Goal: Task Accomplishment & Management: Complete application form

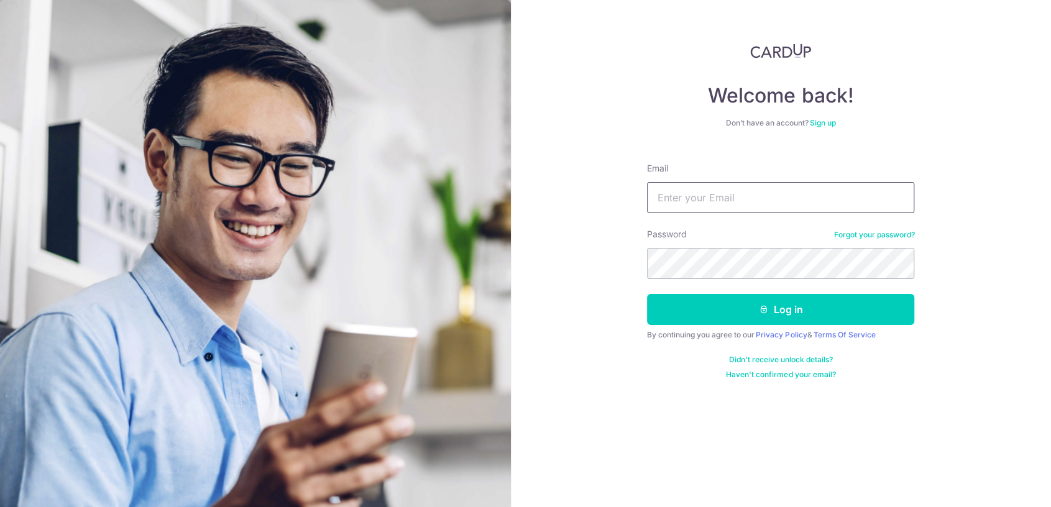
click at [731, 193] on input "Email" at bounding box center [780, 197] width 267 height 31
type input "[EMAIL_ADDRESS][DOMAIN_NAME]"
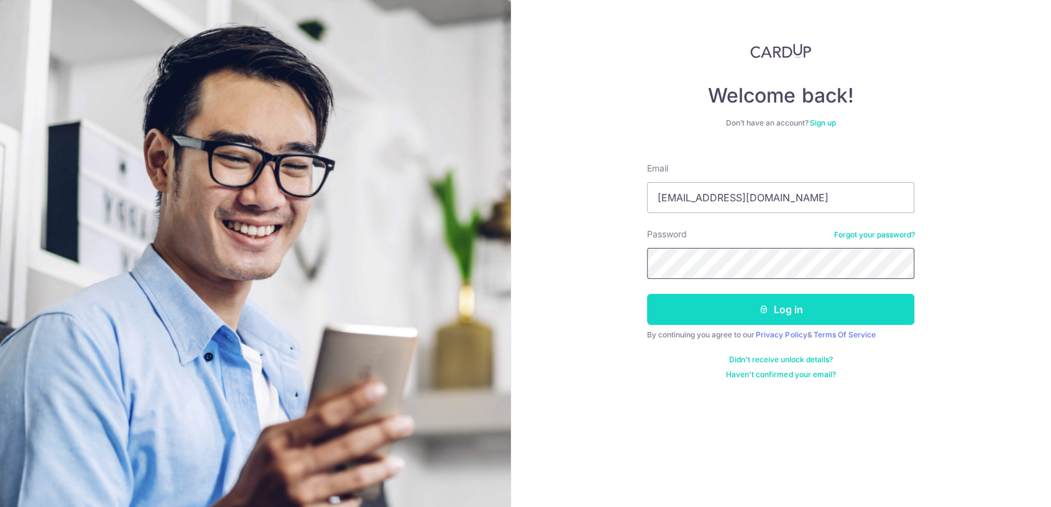
click at [647, 294] on button "Log in" at bounding box center [780, 309] width 267 height 31
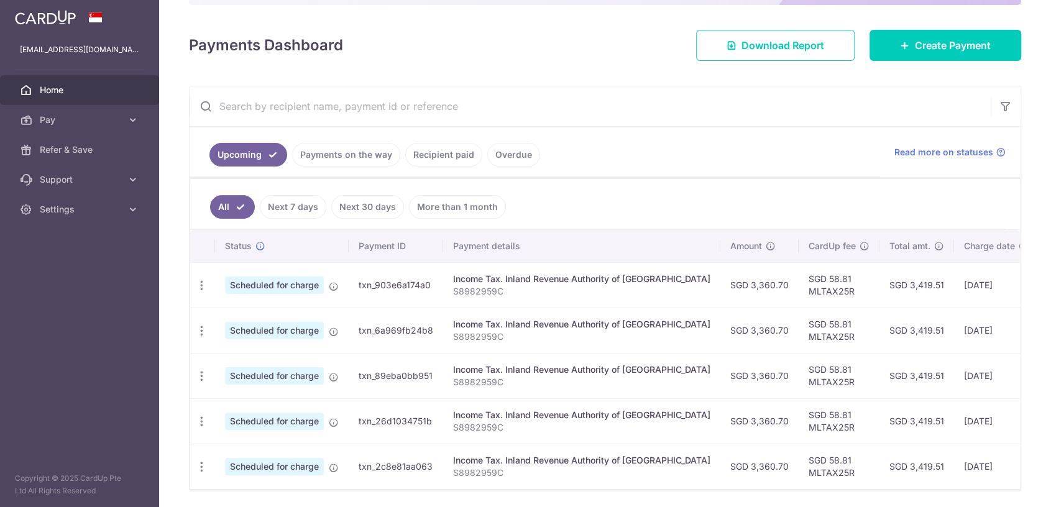
scroll to position [155, 0]
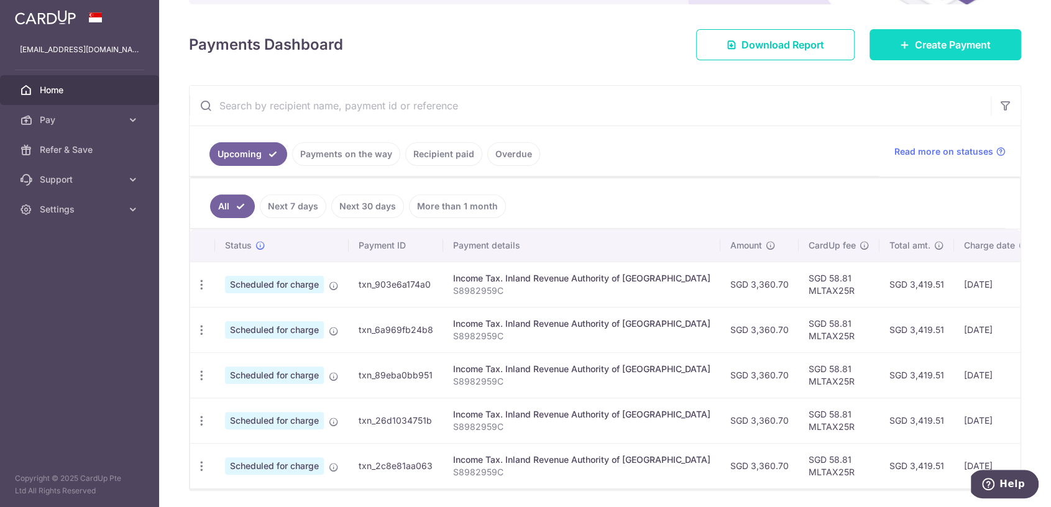
click at [926, 46] on span "Create Payment" at bounding box center [953, 44] width 76 height 15
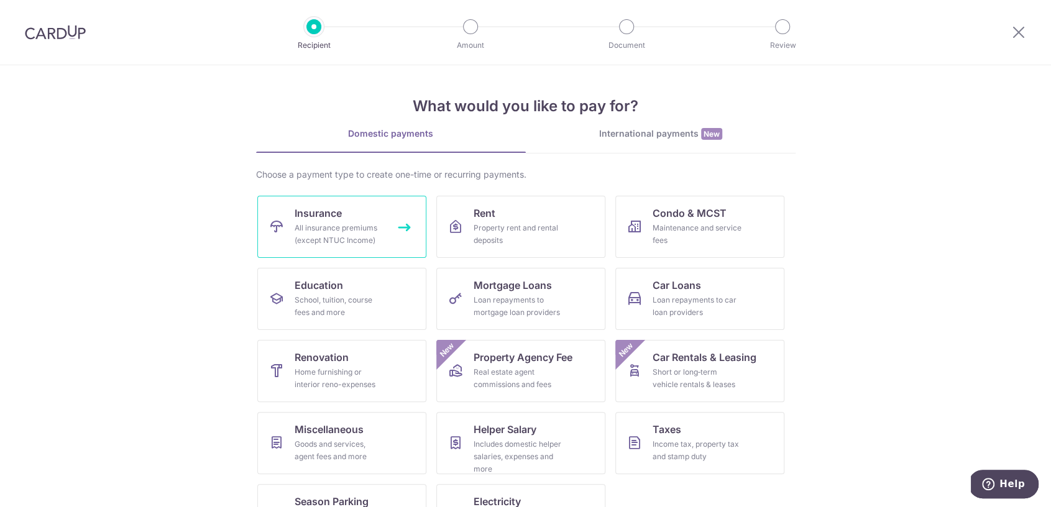
click at [360, 230] on div "All insurance premiums (except NTUC Income)" at bounding box center [340, 234] width 90 height 25
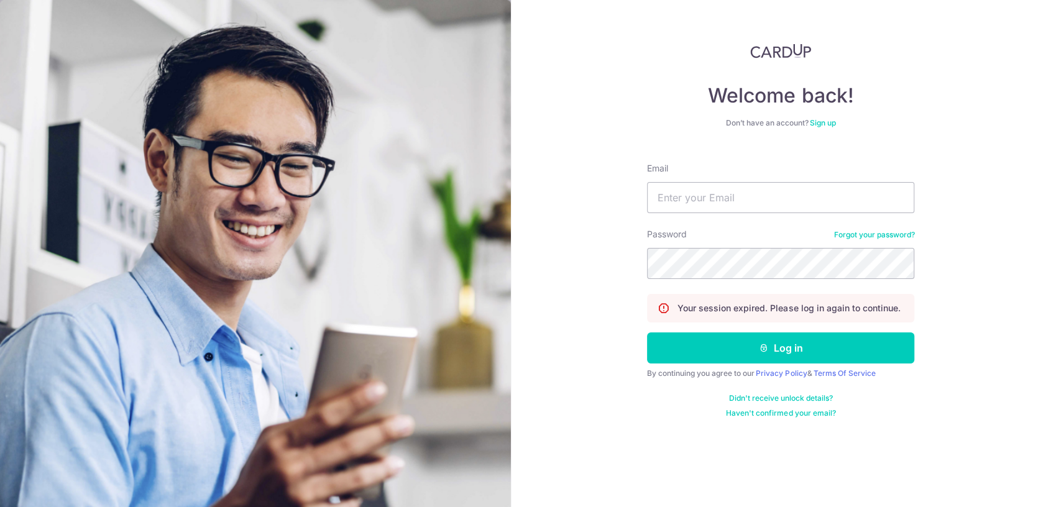
type input "[EMAIL_ADDRESS][DOMAIN_NAME]"
click at [647, 333] on button "Log in" at bounding box center [780, 348] width 267 height 31
